Goal: Task Accomplishment & Management: Use online tool/utility

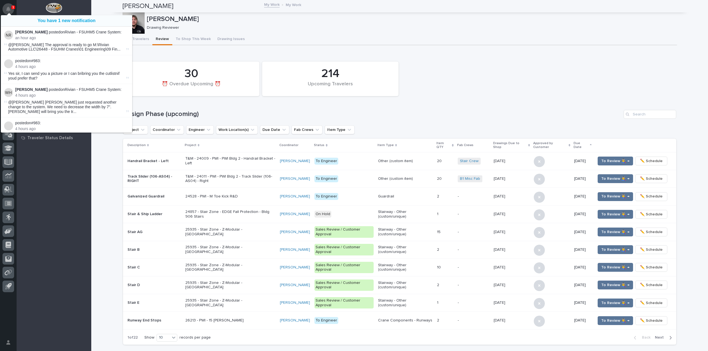
scroll to position [302, 0]
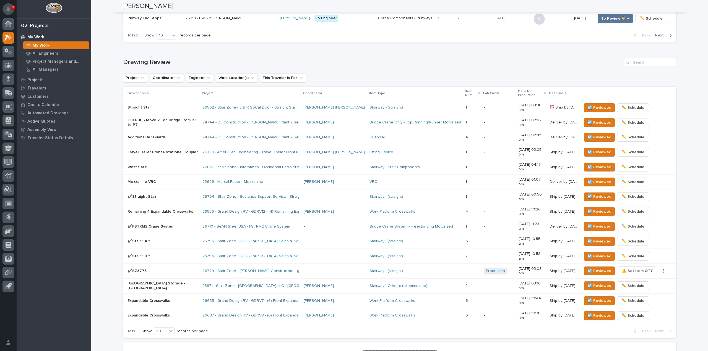
click at [9, 6] on button "Notifications" at bounding box center [8, 9] width 12 height 12
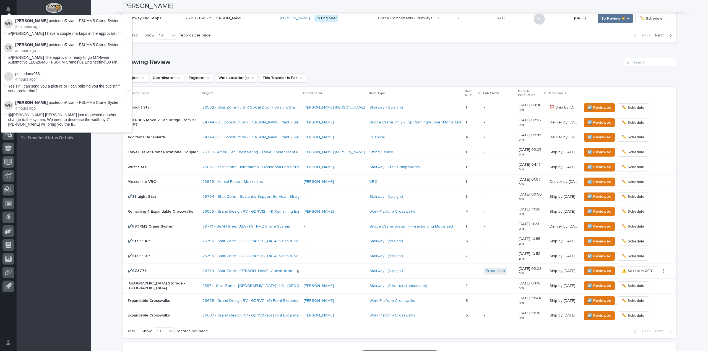
click at [38, 261] on div "My Work My Work All Engineers Project Managers and Engineers All Managers Proje…" at bounding box center [54, 192] width 75 height 318
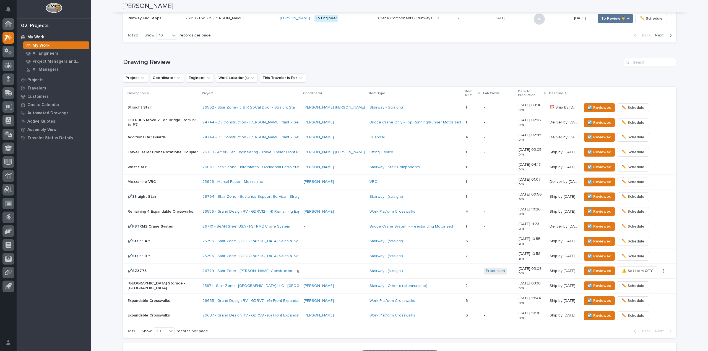
click at [116, 109] on div "**********" at bounding box center [399, 52] width 616 height 709
click at [590, 134] on span "☑️ Reviewed" at bounding box center [599, 137] width 24 height 7
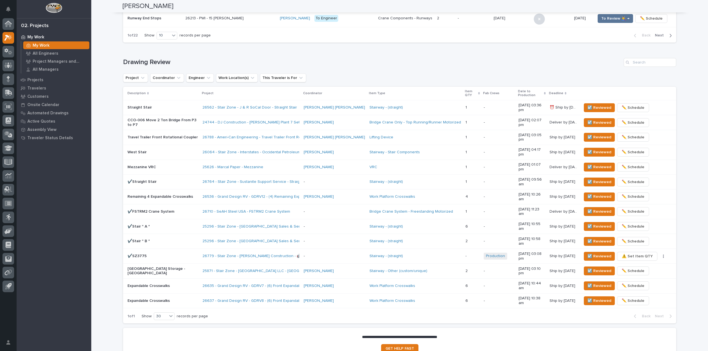
scroll to position [292, 0]
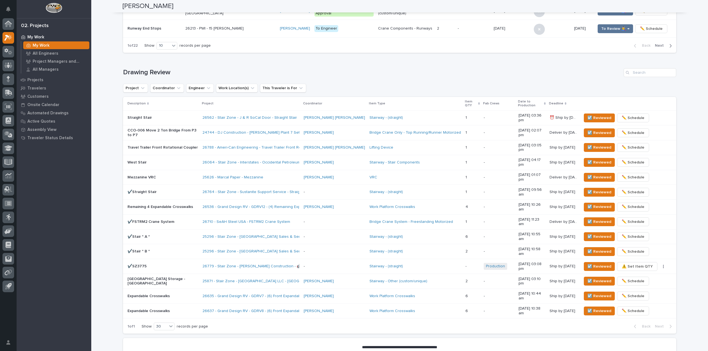
click at [105, 72] on div "**********" at bounding box center [399, 55] width 616 height 694
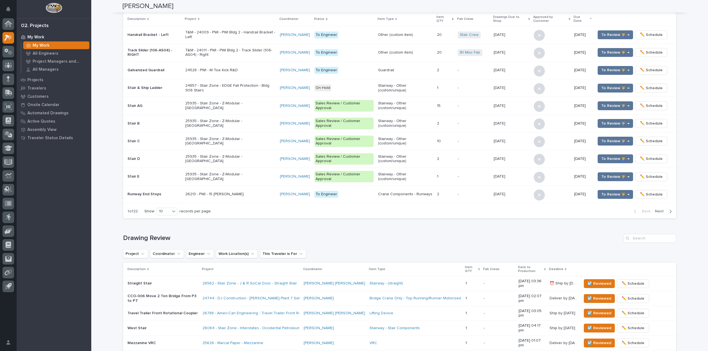
scroll to position [0, 0]
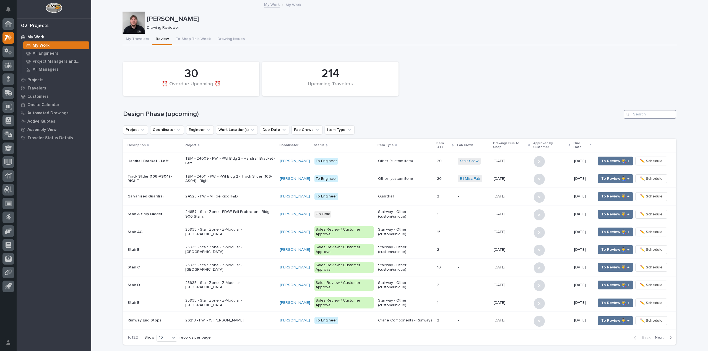
click at [648, 112] on input "Search" at bounding box center [649, 114] width 53 height 9
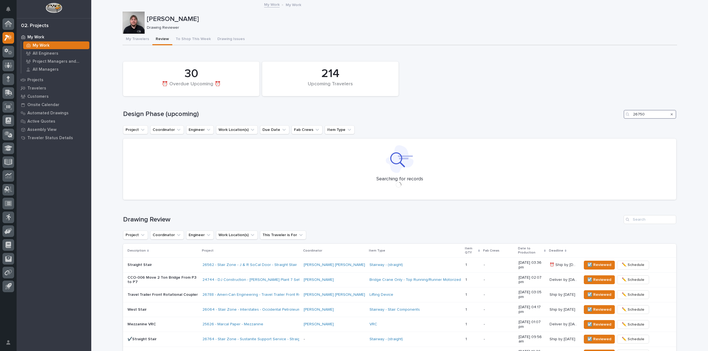
type input "26750"
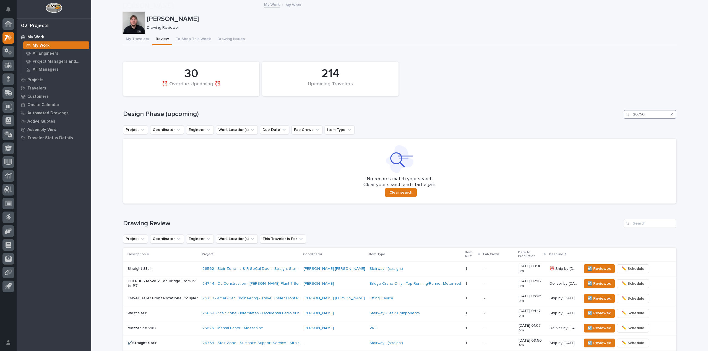
scroll to position [151, 0]
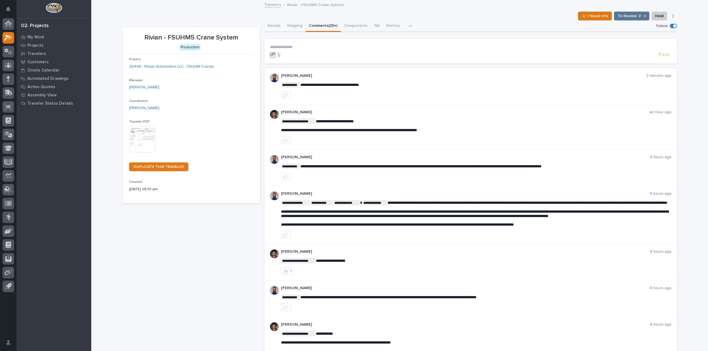
click at [673, 27] on span at bounding box center [674, 25] width 3 height 3
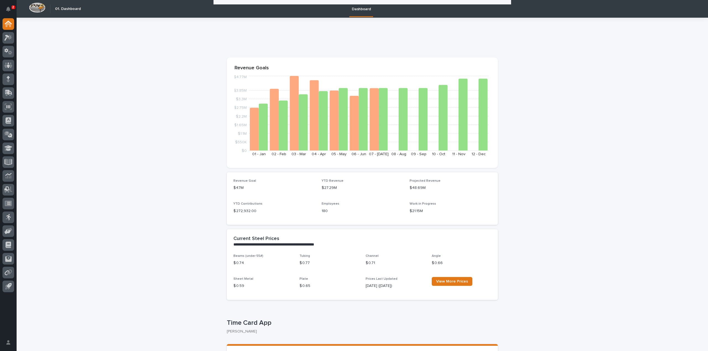
scroll to position [83, 0]
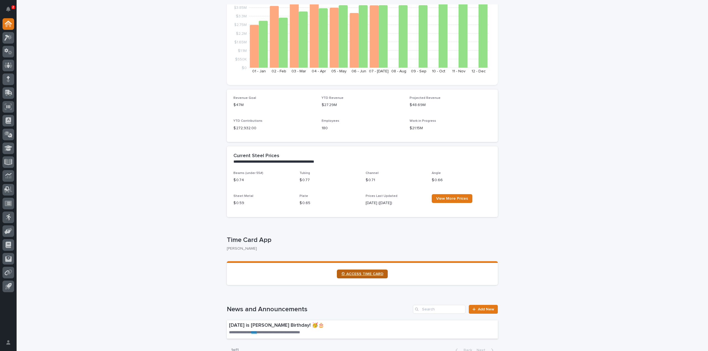
click at [378, 272] on span "⏲ ACCESS TIME CARD" at bounding box center [362, 274] width 42 height 4
